Goal: Transaction & Acquisition: Obtain resource

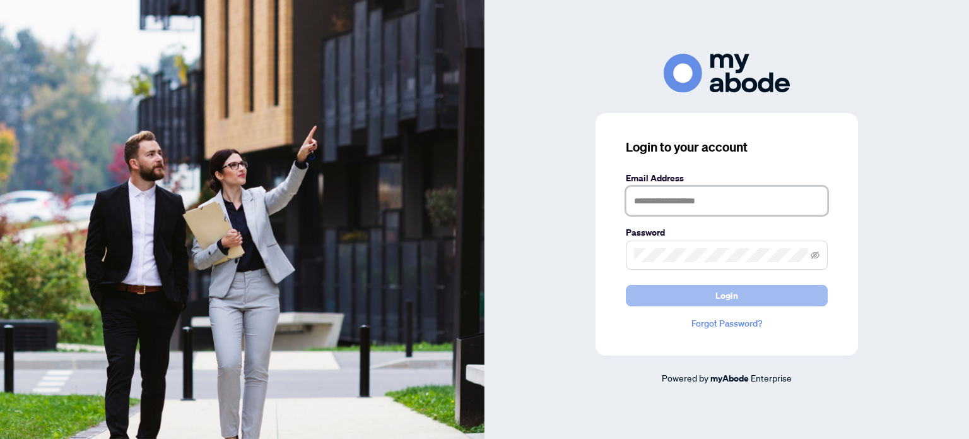
type input "**********"
click at [692, 295] on button "Login" at bounding box center [727, 295] width 202 height 21
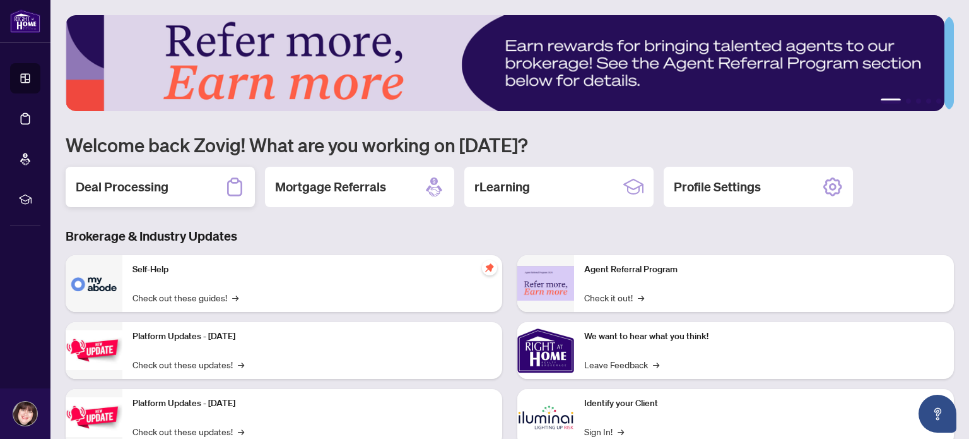
click at [168, 183] on div "Deal Processing" at bounding box center [160, 187] width 189 height 40
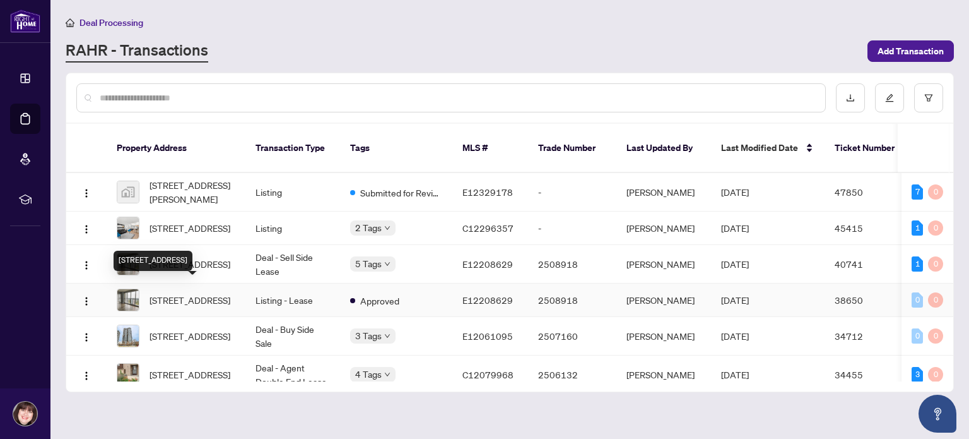
click at [190, 250] on div "[STREET_ADDRESS]" at bounding box center [153, 260] width 79 height 20
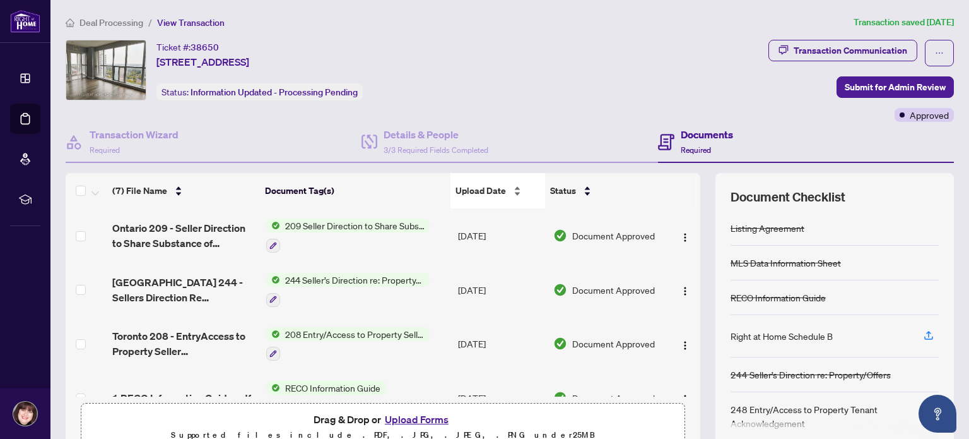
click at [483, 187] on span "Upload Date" at bounding box center [481, 191] width 50 height 14
click at [477, 187] on span "Upload Date" at bounding box center [481, 191] width 50 height 14
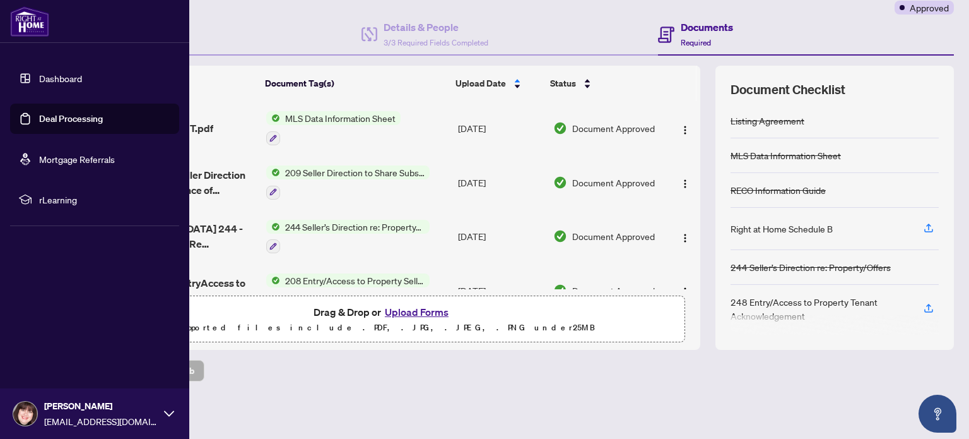
click at [68, 78] on link "Dashboard" at bounding box center [60, 78] width 43 height 11
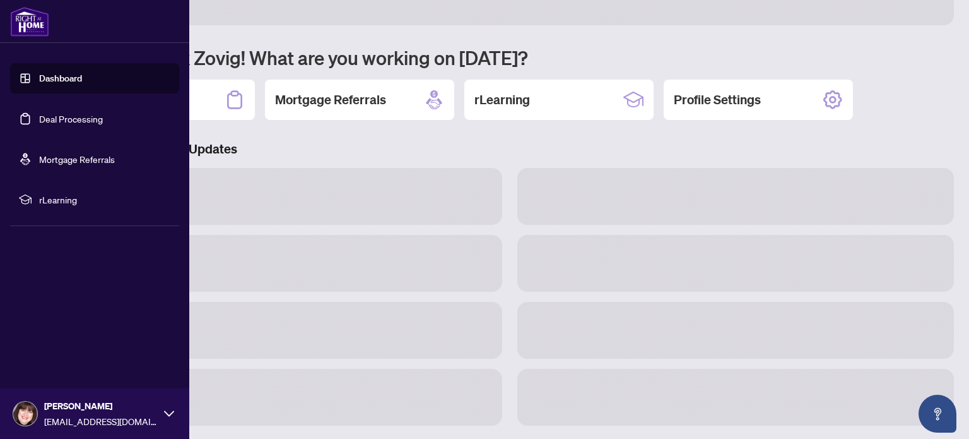
scroll to position [106, 0]
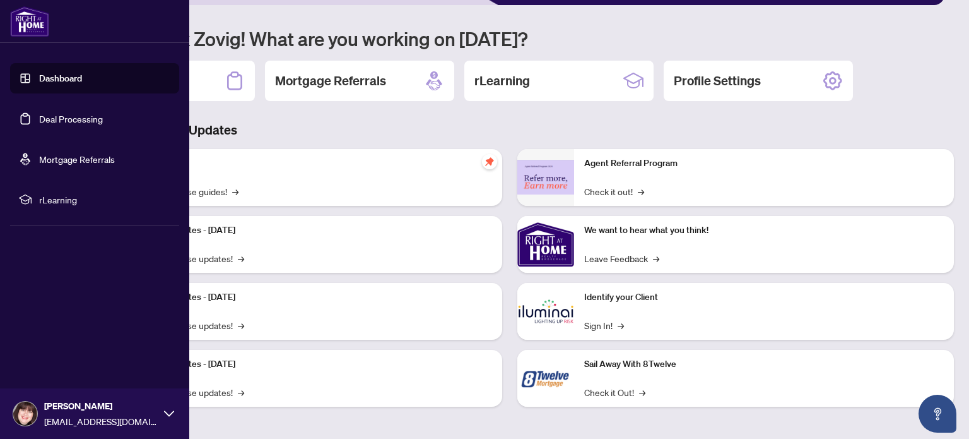
click at [73, 120] on link "Deal Processing" at bounding box center [71, 118] width 64 height 11
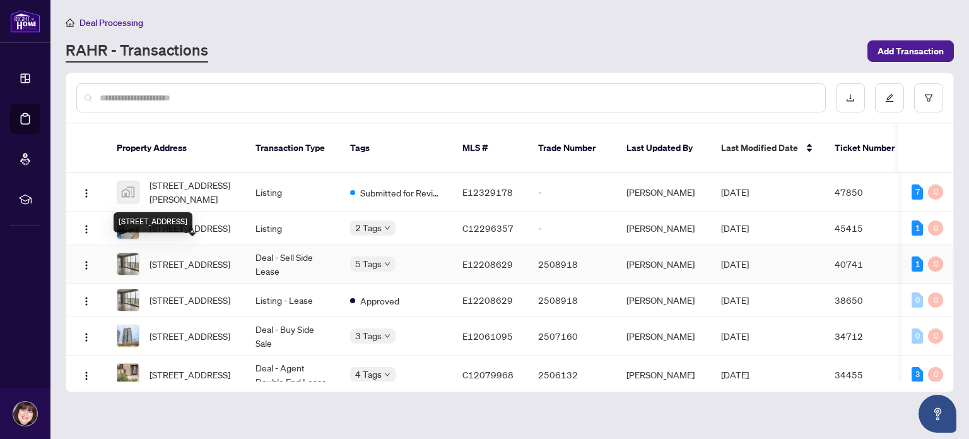
click at [177, 257] on span "[STREET_ADDRESS]" at bounding box center [190, 264] width 81 height 14
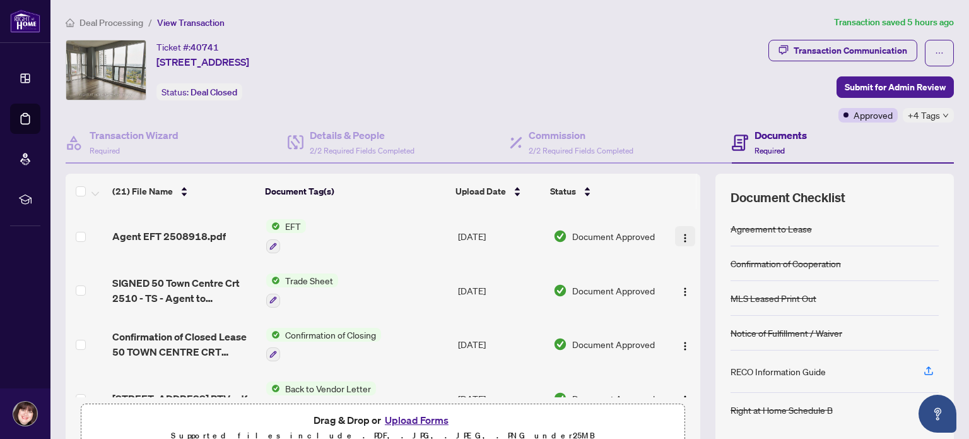
click at [680, 235] on img "button" at bounding box center [685, 238] width 10 height 10
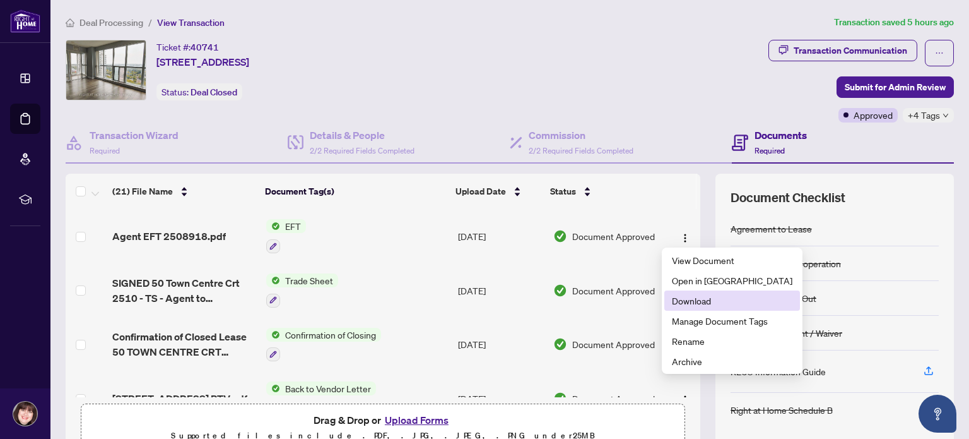
click at [717, 305] on span "Download" at bounding box center [732, 300] width 121 height 14
